Goal: Transaction & Acquisition: Obtain resource

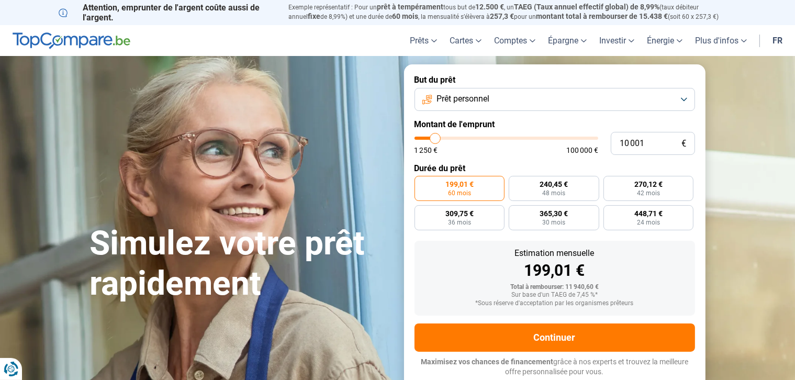
type input "9 500"
type input "9500"
type input "10 250"
type input "10250"
type input "11 750"
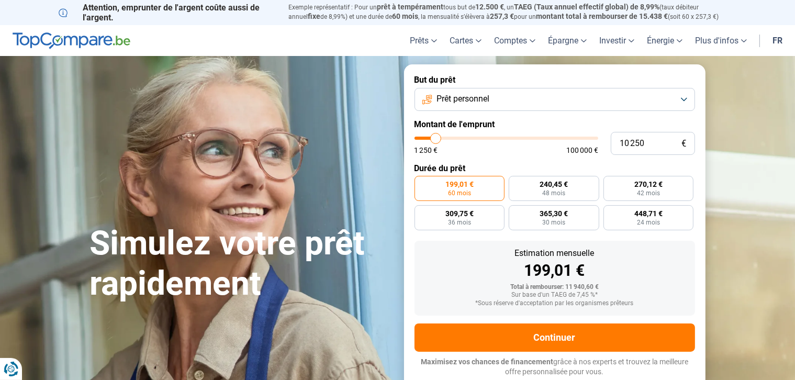
type input "11750"
type input "13 250"
type input "13250"
type input "15 500"
type input "15500"
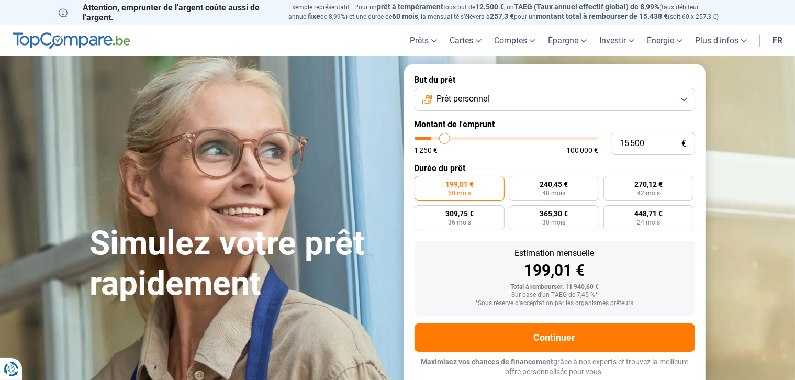
type input "16 250"
type input "16250"
type input "16 750"
type input "16750"
type input "17 250"
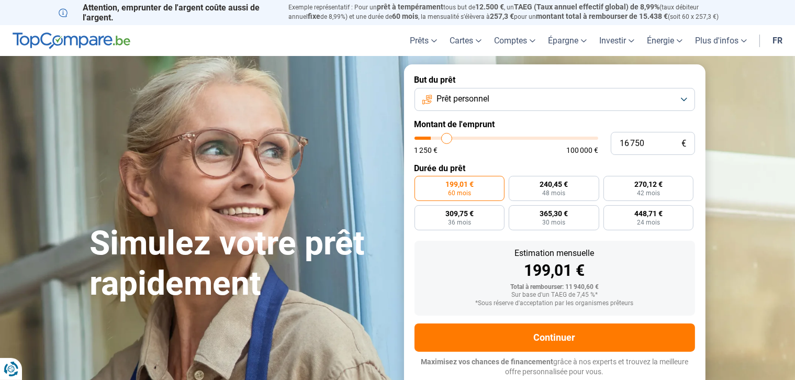
type input "17250"
type input "17 500"
type input "17500"
type input "17 750"
type input "17750"
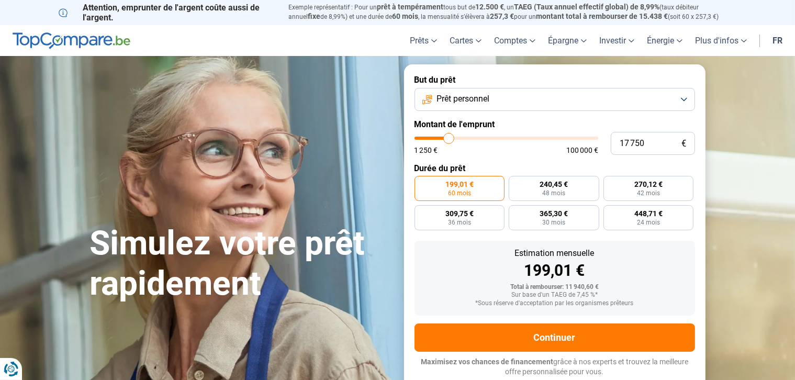
type input "18 000"
type input "18000"
type input "18 250"
type input "18250"
type input "18 750"
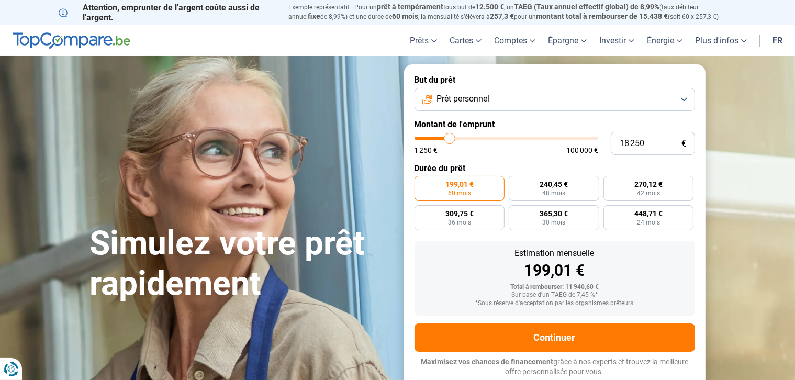
type input "18750"
type input "19 000"
type input "19000"
type input "19 250"
type input "19250"
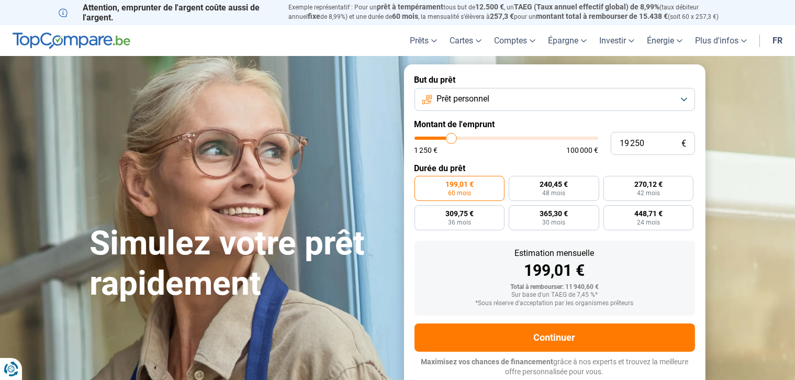
type input "20 500"
type input "20500"
type input "23 000"
type input "23000"
type input "25 000"
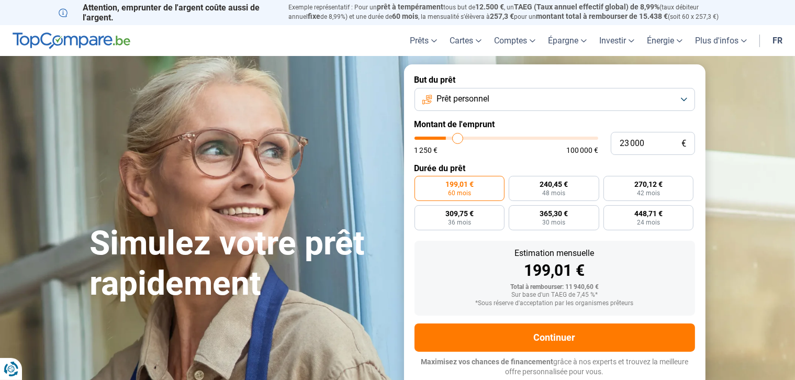
type input "25000"
type input "26 000"
type input "26000"
type input "26 500"
type input "26500"
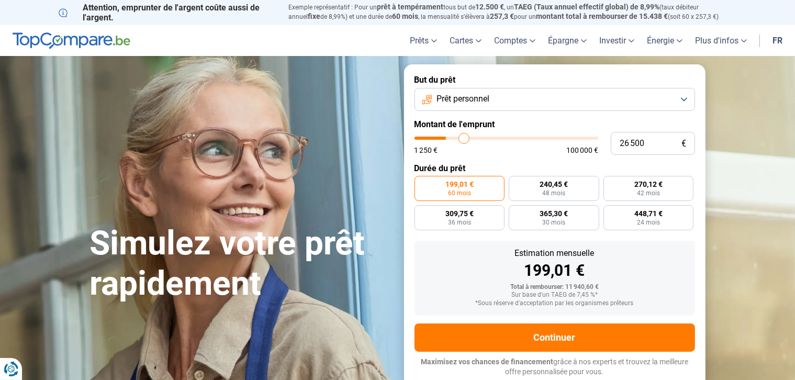
type input "27 000"
type input "27000"
type input "27 250"
type input "27250"
type input "27 500"
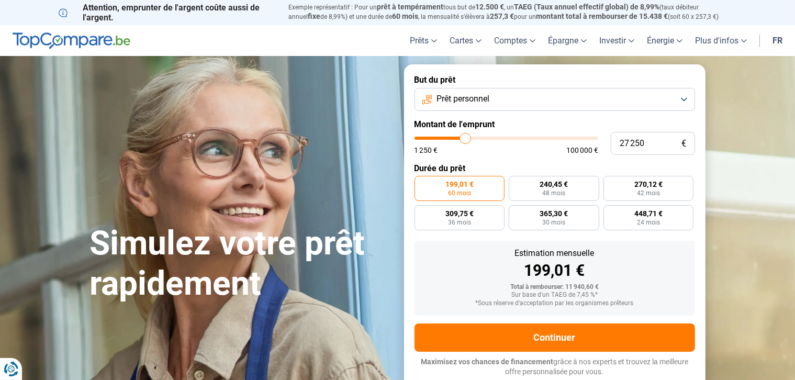
type input "27500"
type input "27 750"
type input "27750"
type input "28 000"
type input "28000"
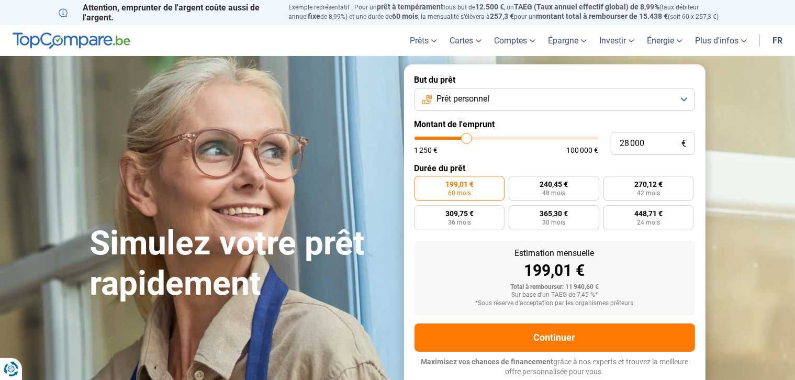
type input "26 500"
type input "26500"
type input "25 750"
type input "25750"
type input "25 250"
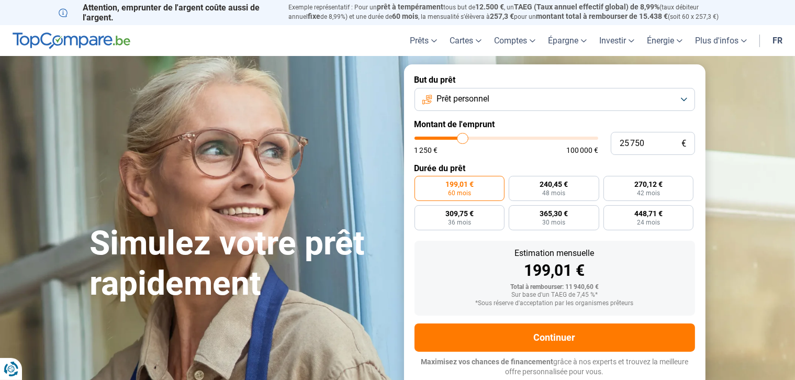
type input "25250"
type input "25 000"
type input "25000"
type input "24 750"
type input "24750"
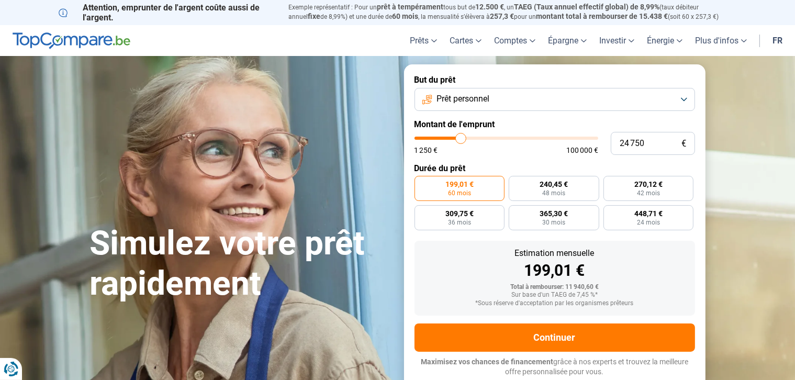
type input "24 500"
type input "24500"
type input "24 250"
type input "24250"
type input "23 750"
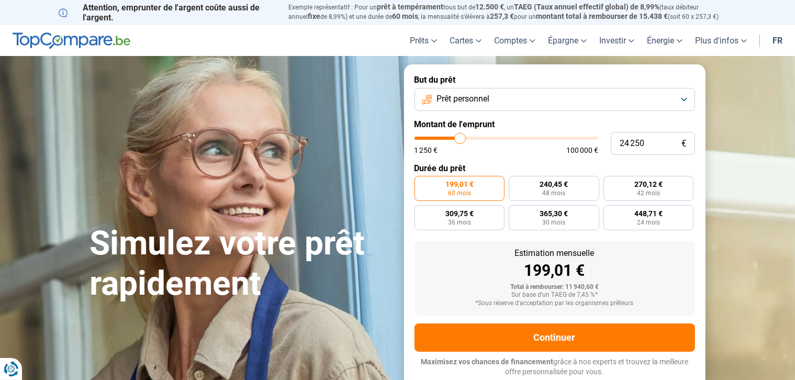
type input "23750"
type input "23 500"
type input "23500"
type input "22 750"
type input "22750"
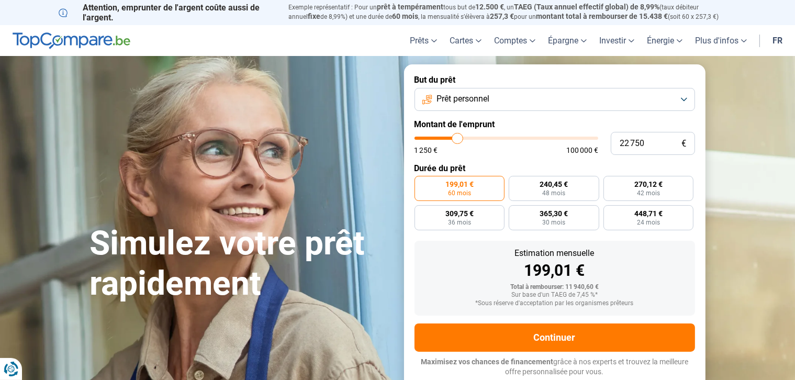
type input "22 500"
type input "22500"
type input "22 000"
type input "22000"
type input "21 750"
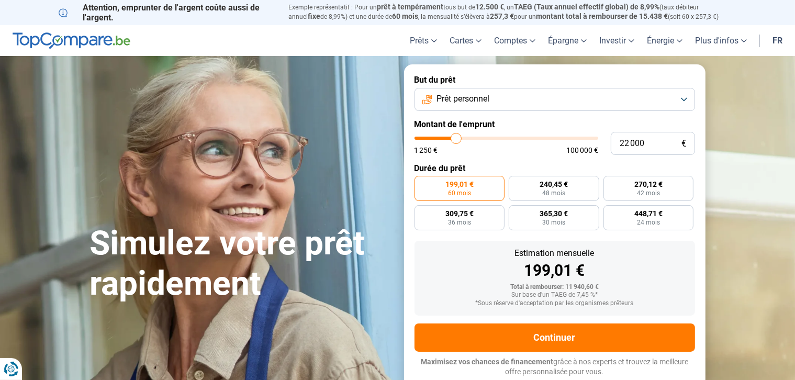
type input "21750"
type input "21 500"
type input "21500"
type input "21 250"
type input "21250"
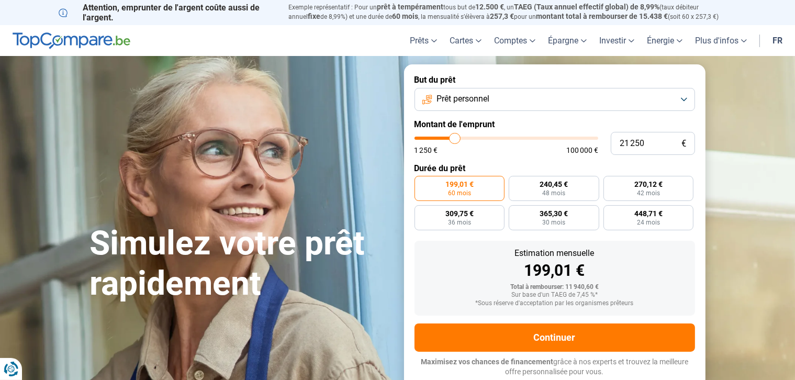
type input "21 000"
type input "21000"
type input "20 250"
type input "20250"
type input "19 500"
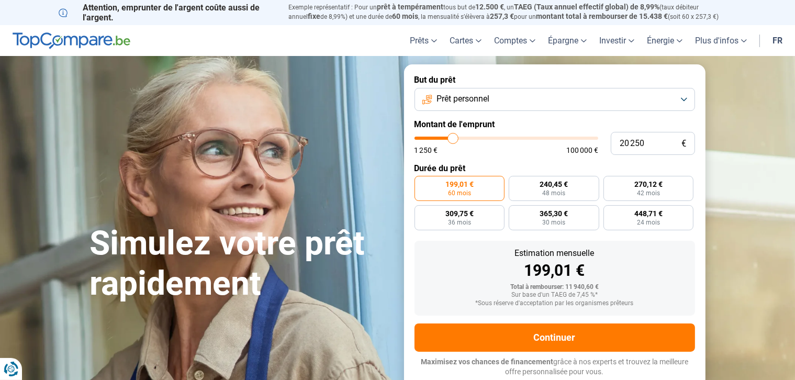
type input "19500"
type input "18 750"
type input "18750"
type input "18 000"
type input "18000"
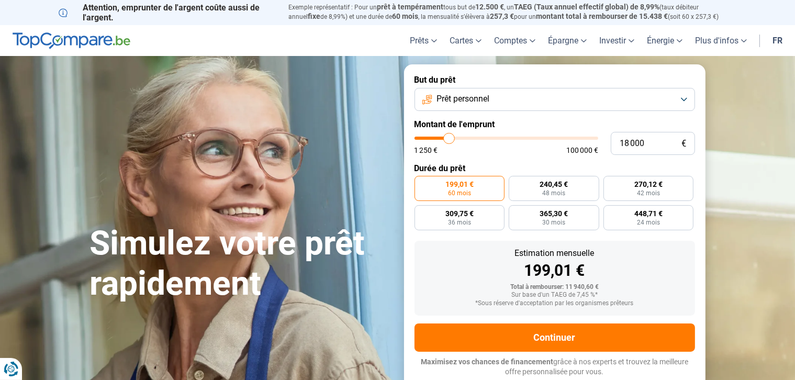
type input "16 500"
type input "16500"
type input "16 000"
type input "16000"
type input "15 250"
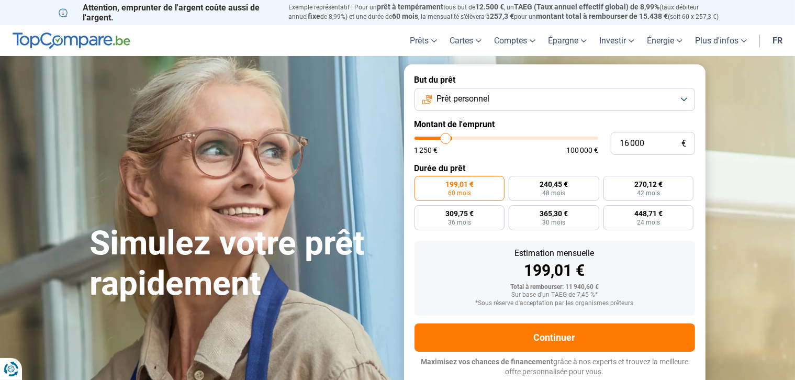
type input "15250"
type input "15 000"
type input "15000"
type input "14 750"
type input "14750"
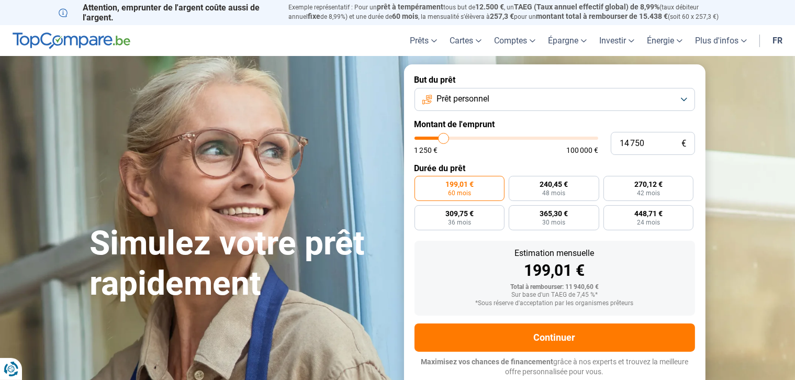
type input "14 500"
type input "14500"
type input "14 000"
type input "14000"
type input "13 500"
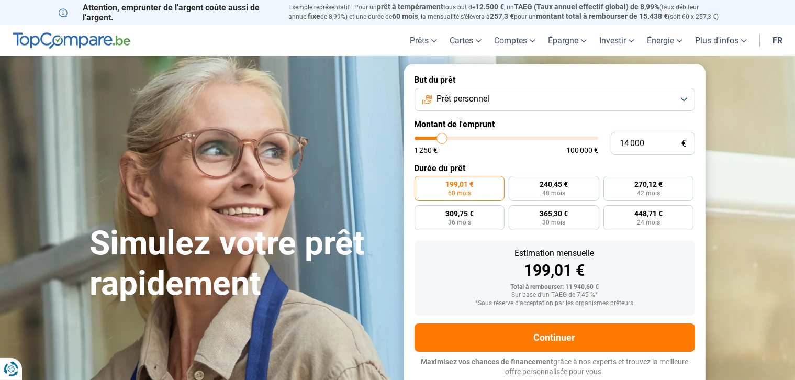
type input "13500"
type input "12 500"
type input "12500"
type input "11 750"
type input "11750"
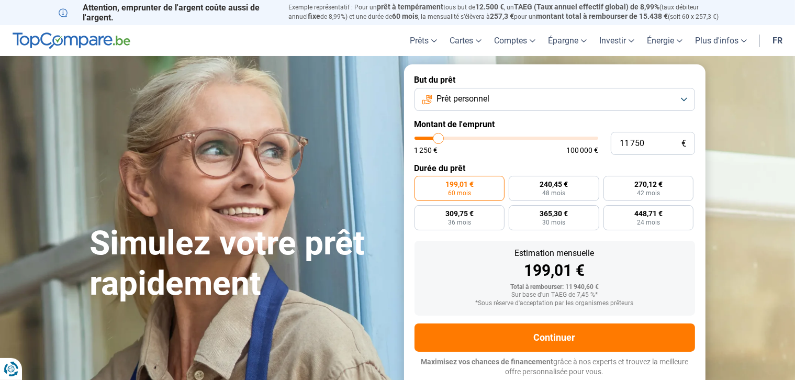
type input "10 500"
type input "10500"
type input "9 750"
type input "9750"
type input "9 250"
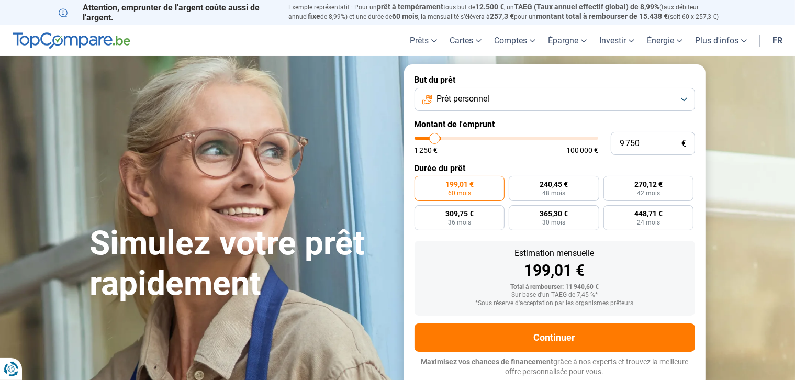
type input "9250"
type input "8 750"
type input "8750"
type input "8 500"
type input "8500"
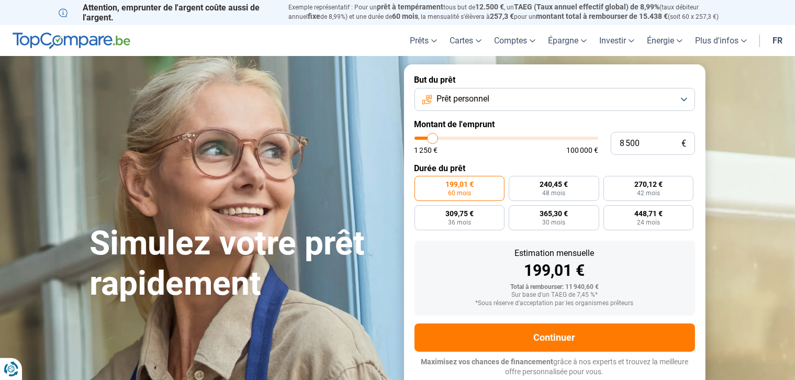
type input "8 250"
type input "8250"
type input "8 000"
type input "8000"
type input "7 500"
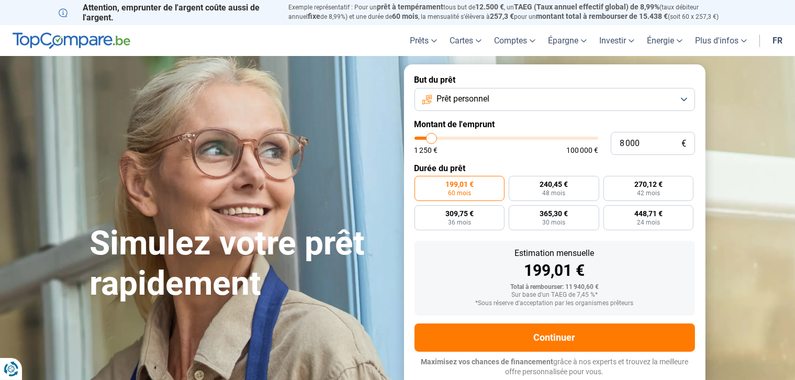
type input "7500"
type input "7 250"
type input "7250"
type input "7 000"
type input "7000"
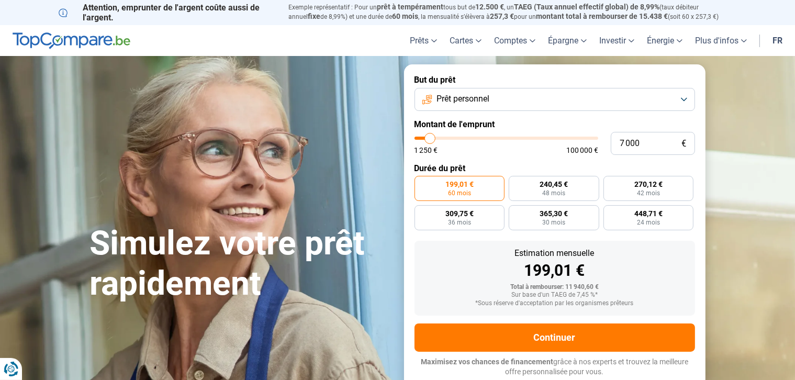
type input "6 250"
type input "6250"
type input "6 000"
type input "6000"
type input "5 500"
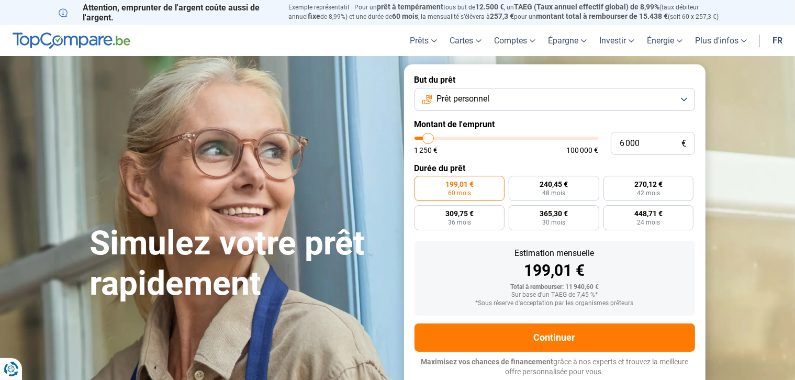
type input "5500"
type input "5 250"
type input "5250"
type input "4 500"
type input "4500"
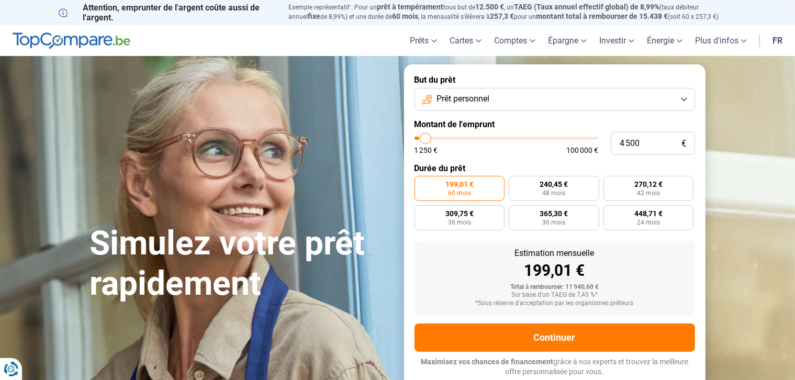
type input "3 500"
type input "3500"
type input "3 000"
type input "3000"
type input "2 750"
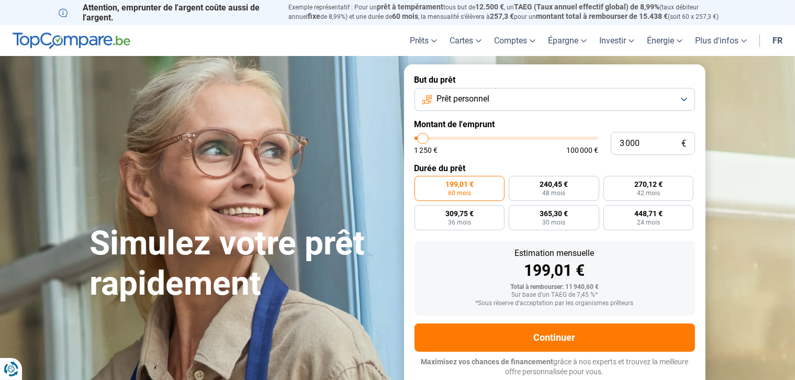
type input "2750"
type input "2 500"
type input "2500"
type input "2 250"
type input "2250"
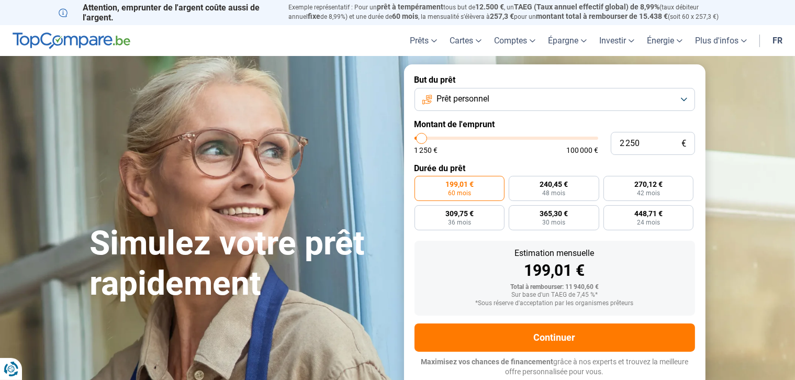
type input "2 000"
type input "2000"
type input "1 750"
type input "1750"
type input "1 500"
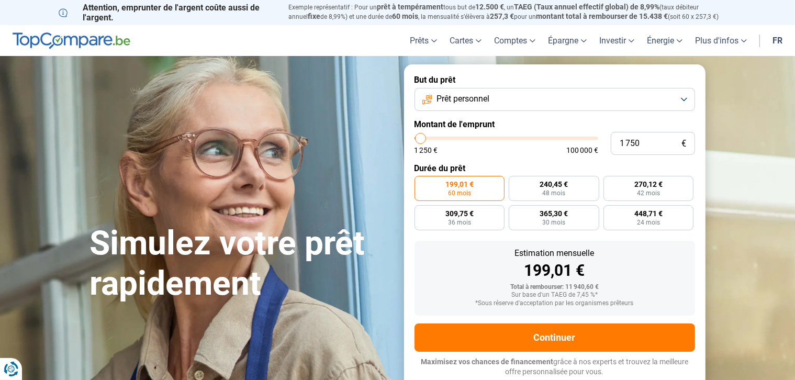
type input "1500"
type input "1 250"
drag, startPoint x: 433, startPoint y: 140, endPoint x: 419, endPoint y: 150, distance: 17.4
type input "1250"
click at [419, 140] on input "range" at bounding box center [506, 138] width 184 height 3
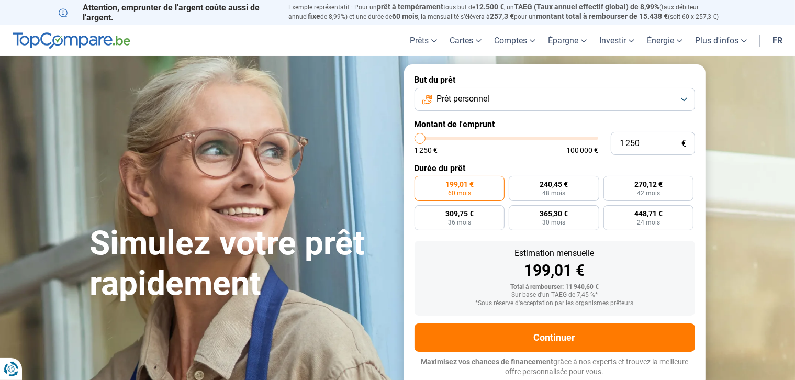
radio input "true"
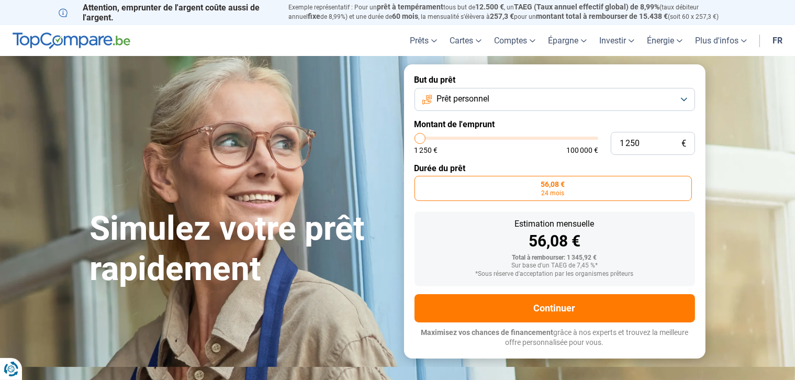
type input "1 750"
type input "1750"
type input "2 000"
type input "2000"
type input "2 250"
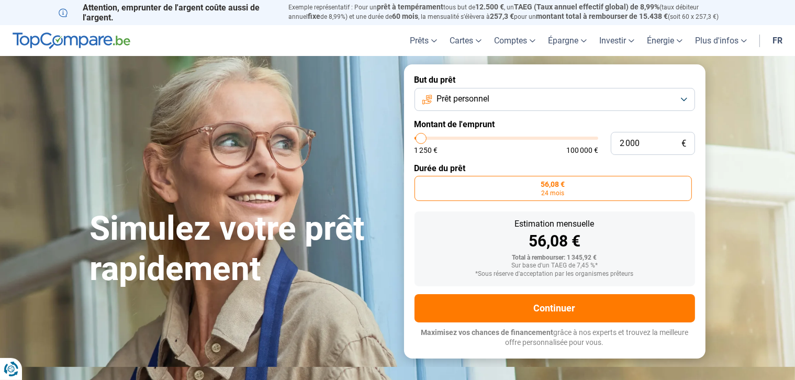
type input "2250"
type input "2 750"
type input "2750"
type input "3 000"
type input "3000"
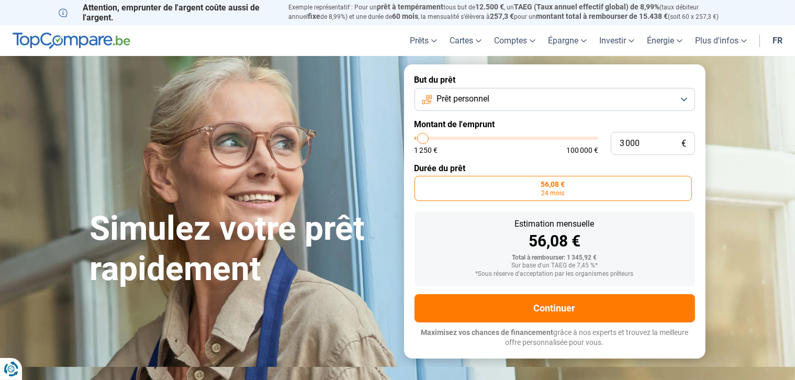
type input "3 250"
type input "3250"
type input "3 000"
type input "3000"
type input "2 500"
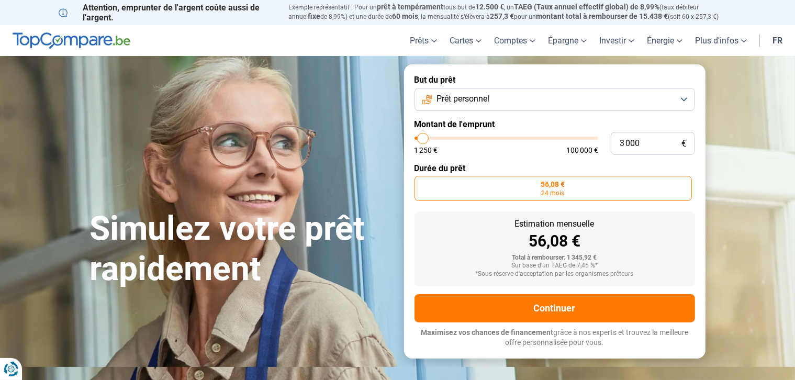
type input "2500"
type input "2 250"
type input "2250"
type input "2 000"
type input "2000"
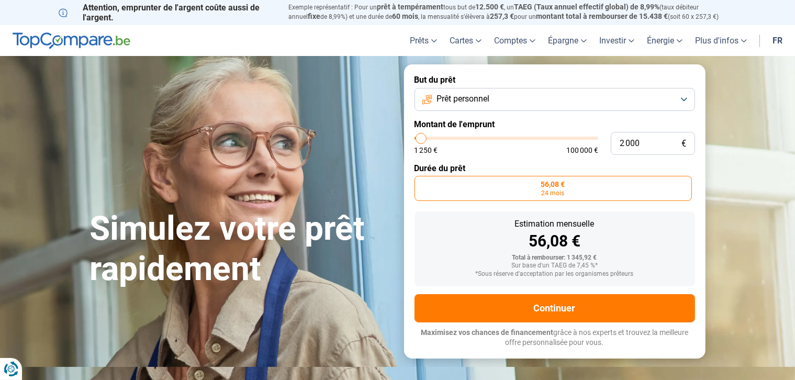
type input "1 750"
type input "1750"
type input "1 500"
type input "1500"
type input "1 750"
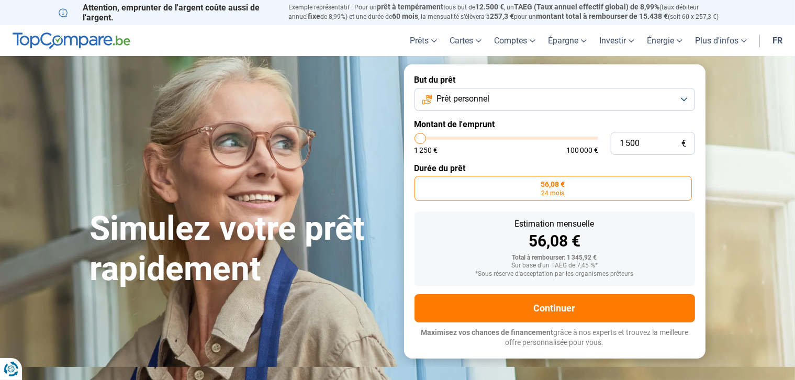
type input "1750"
type input "2 000"
type input "2000"
type input "2 250"
type input "2500"
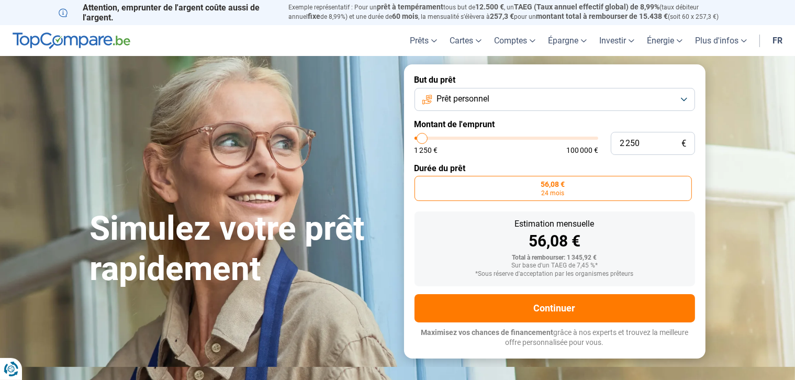
click at [422, 140] on input "range" at bounding box center [506, 138] width 184 height 3
click at [418, 140] on input "range" at bounding box center [506, 138] width 184 height 3
type input "1 250"
type input "1250"
click at [419, 137] on input "range" at bounding box center [506, 138] width 184 height 3
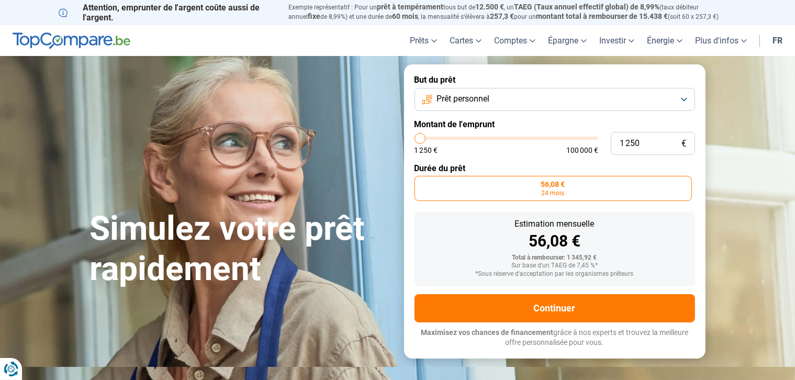
type input "1 750"
type input "1750"
type input "2 000"
type input "2000"
type input "2 250"
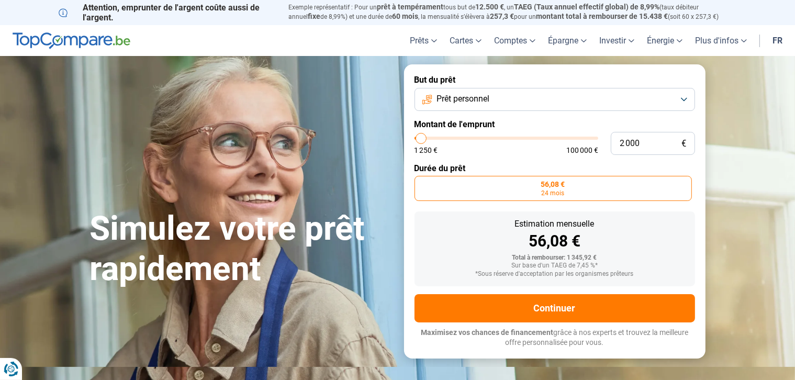
type input "2250"
type input "2 500"
type input "2500"
type input "3 000"
click at [422, 139] on input "range" at bounding box center [506, 138] width 184 height 3
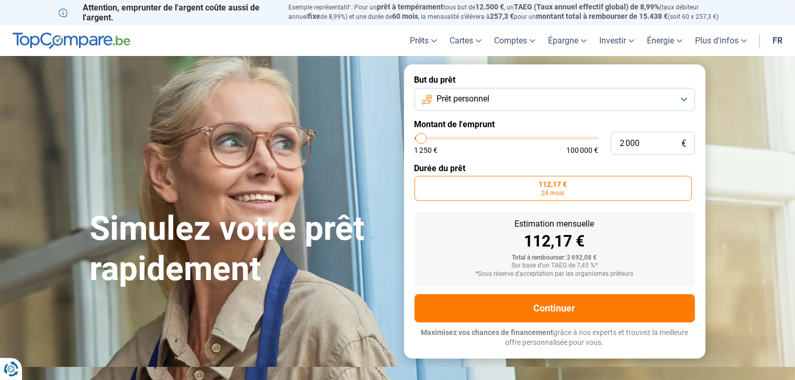
click at [421, 140] on input "range" at bounding box center [506, 138] width 184 height 3
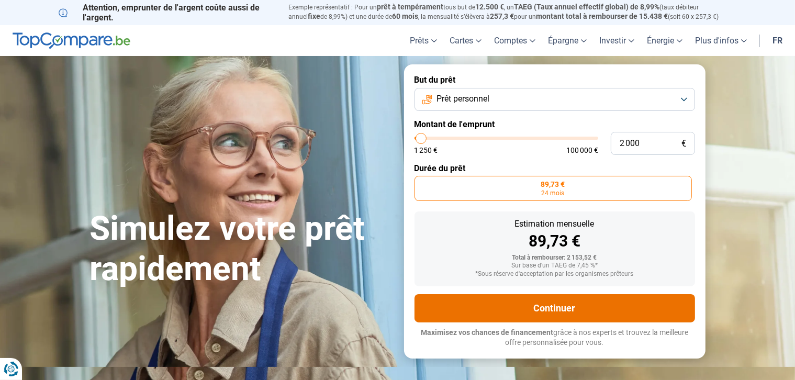
click at [578, 315] on button "Continuer" at bounding box center [554, 308] width 280 height 28
